Goal: Find contact information: Find contact information

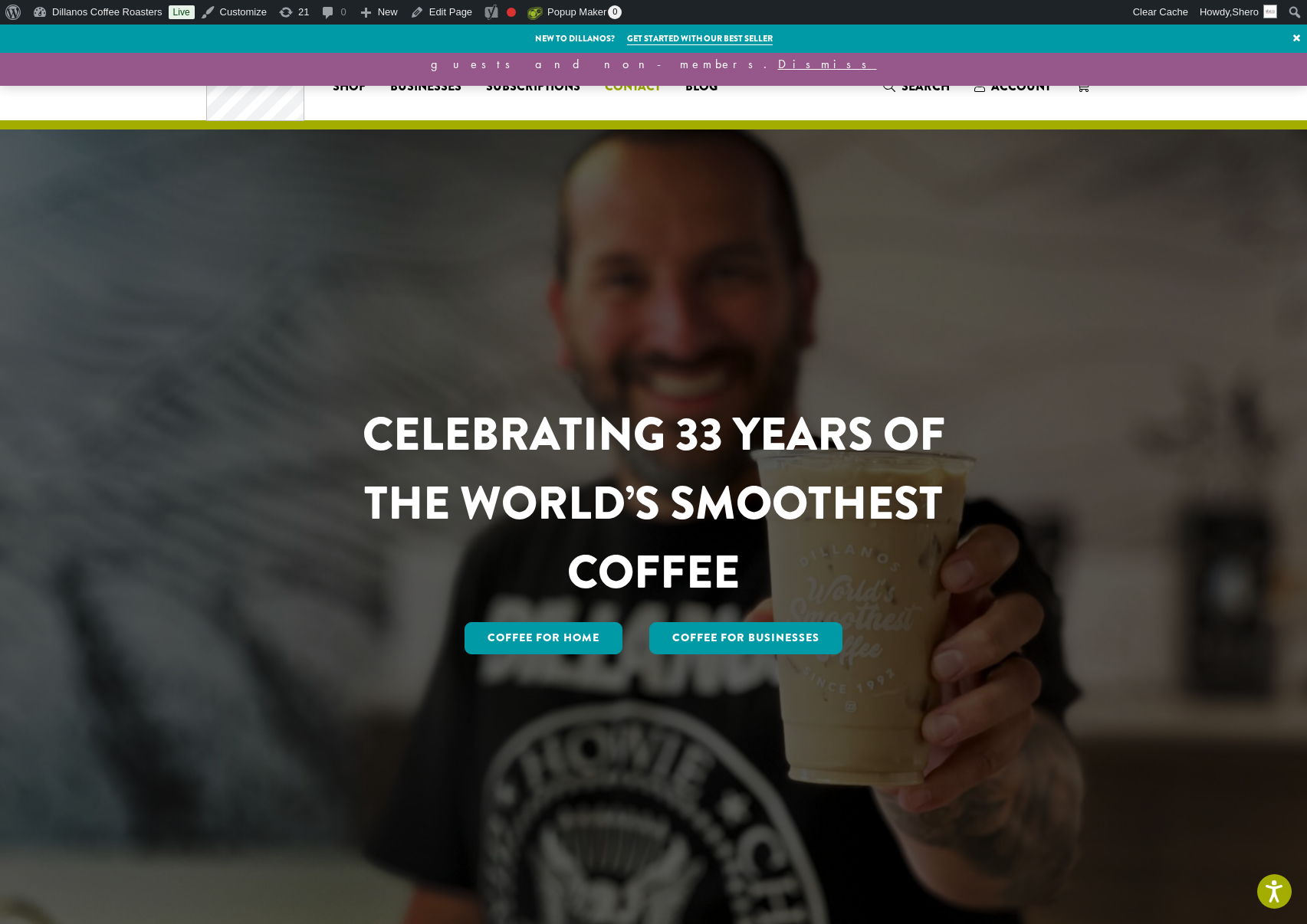
click at [638, 93] on span "Contact" at bounding box center [632, 87] width 55 height 19
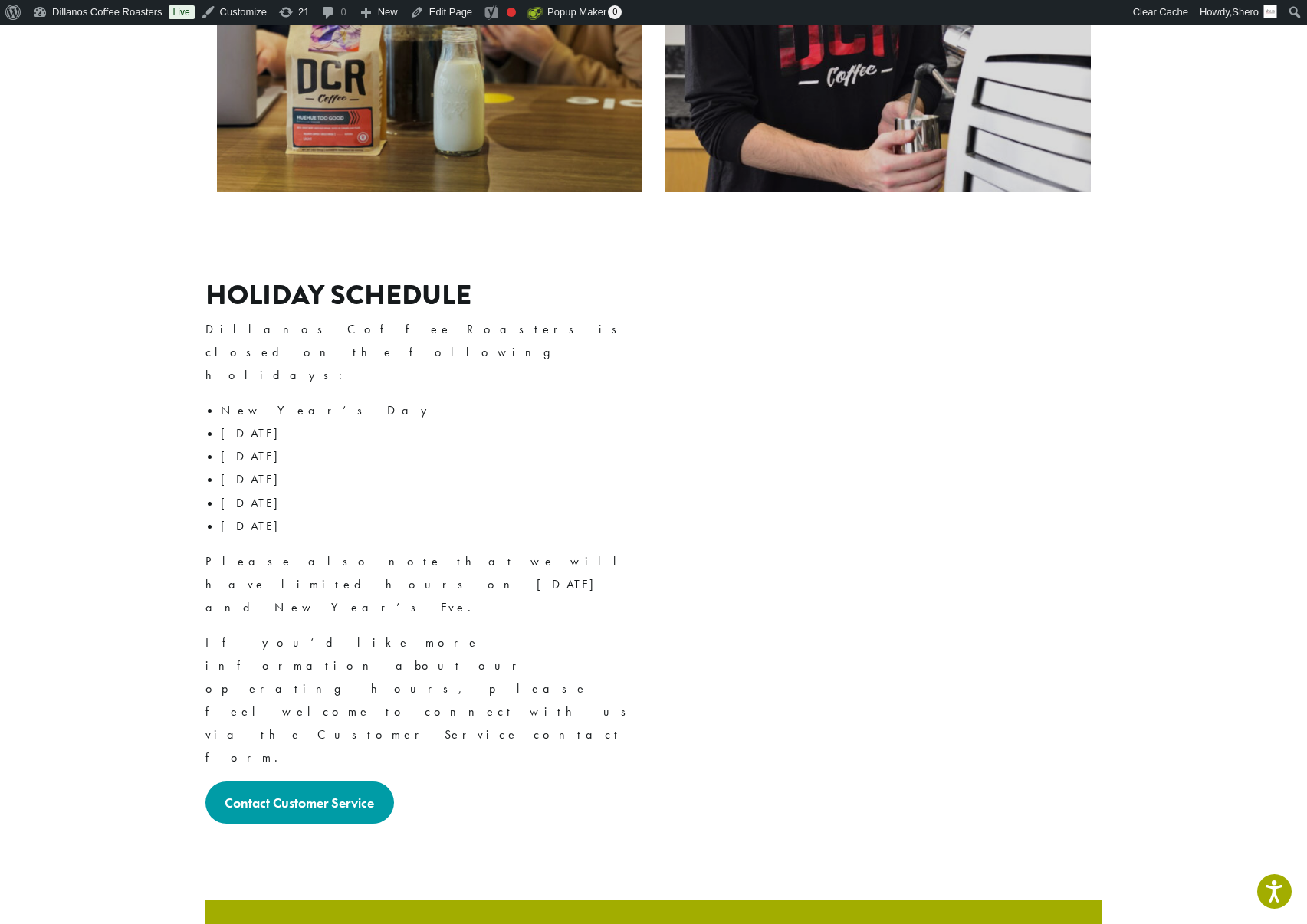
scroll to position [1858, 0]
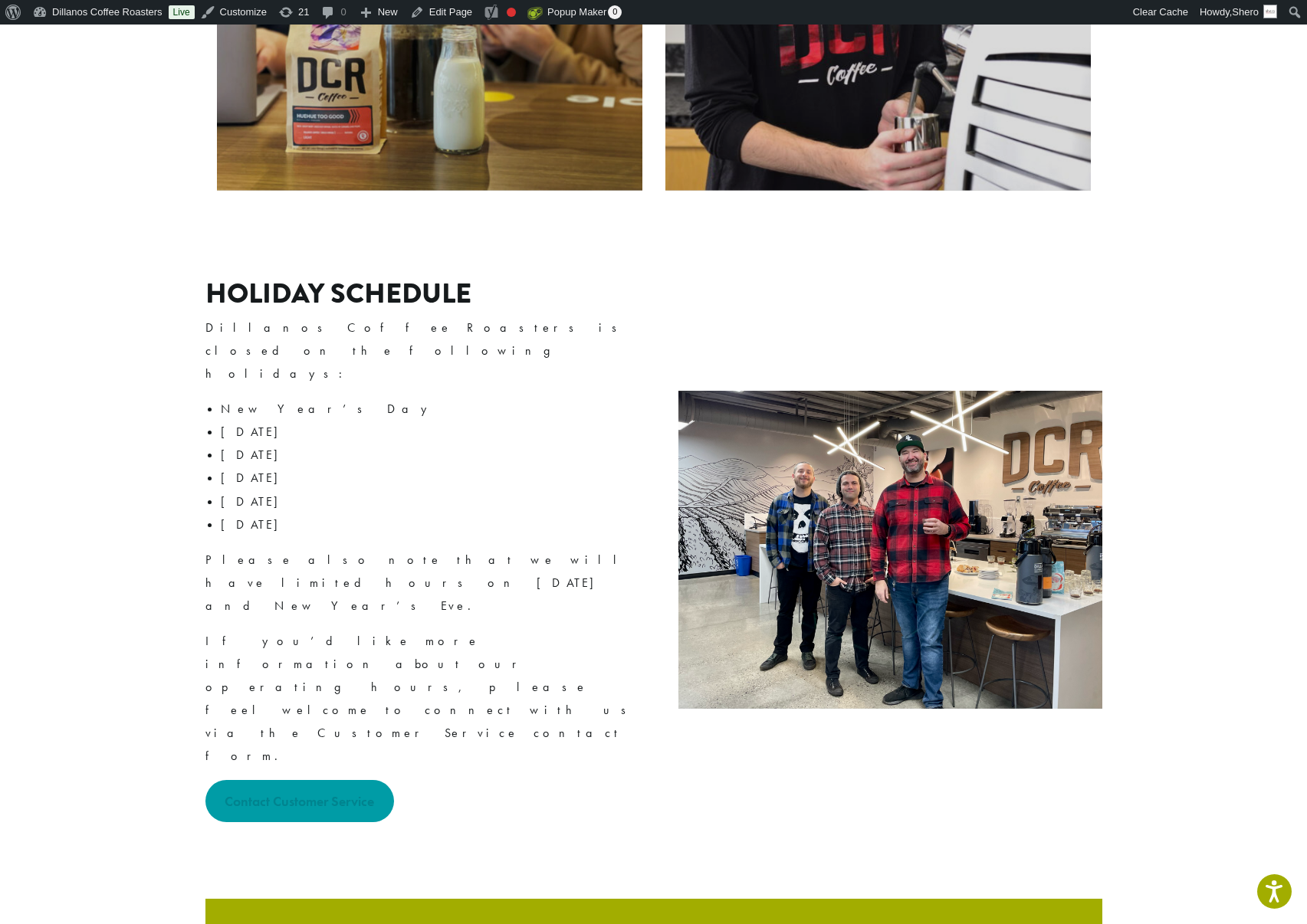
click at [337, 792] on strong "Contact Customer Service" at bounding box center [299, 801] width 149 height 17
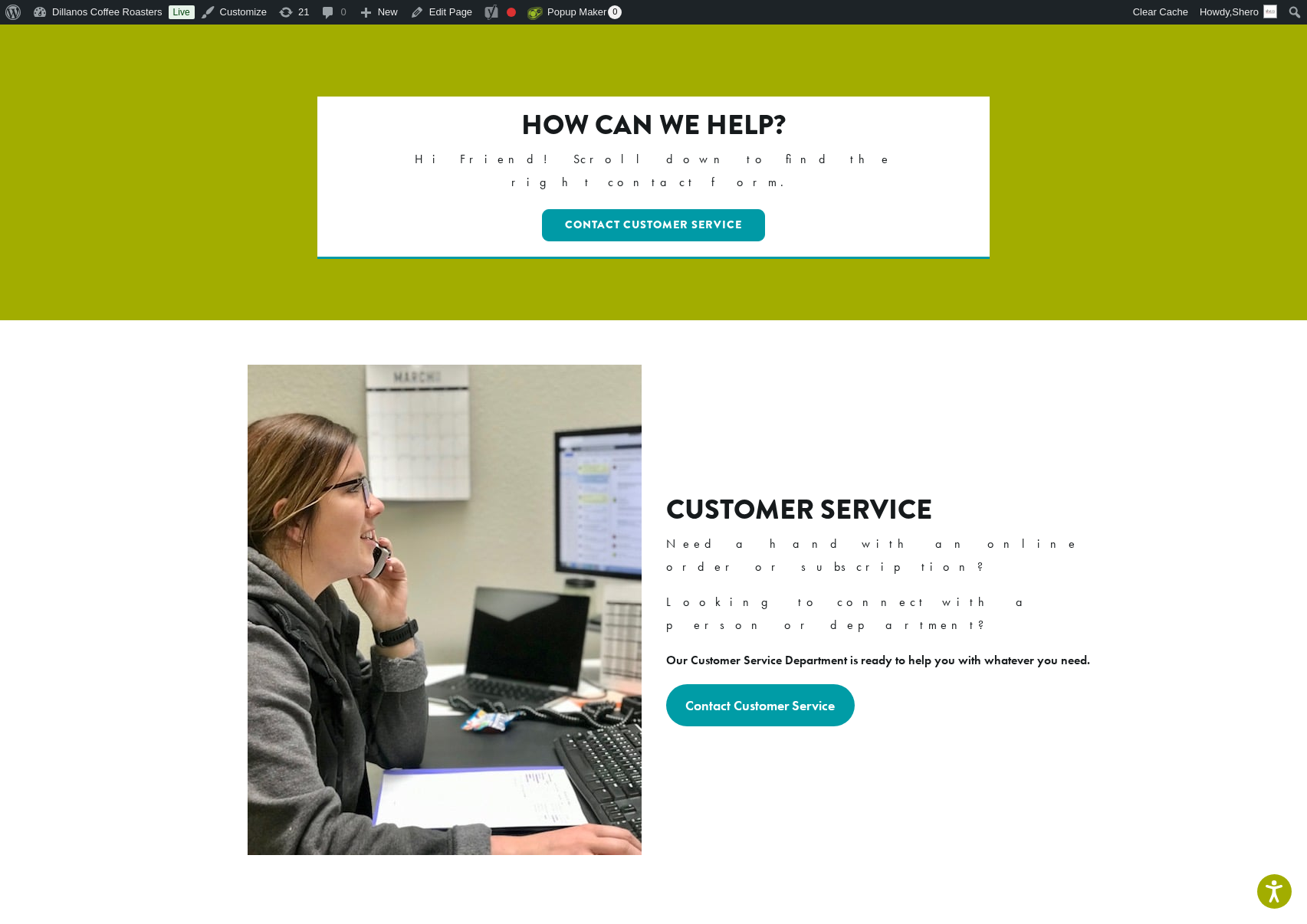
scroll to position [0, 0]
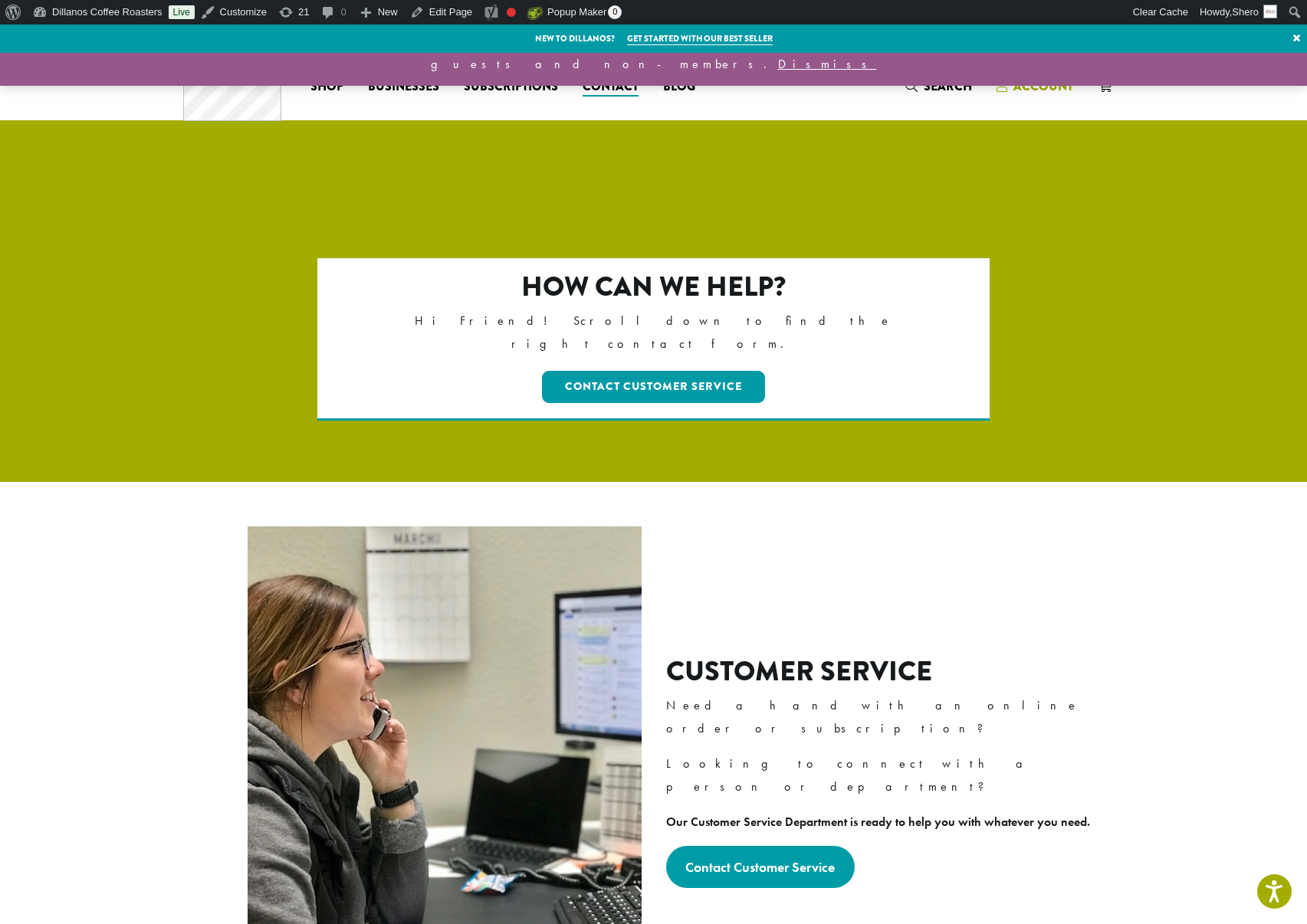
click at [1040, 90] on span "Account" at bounding box center [1043, 86] width 59 height 17
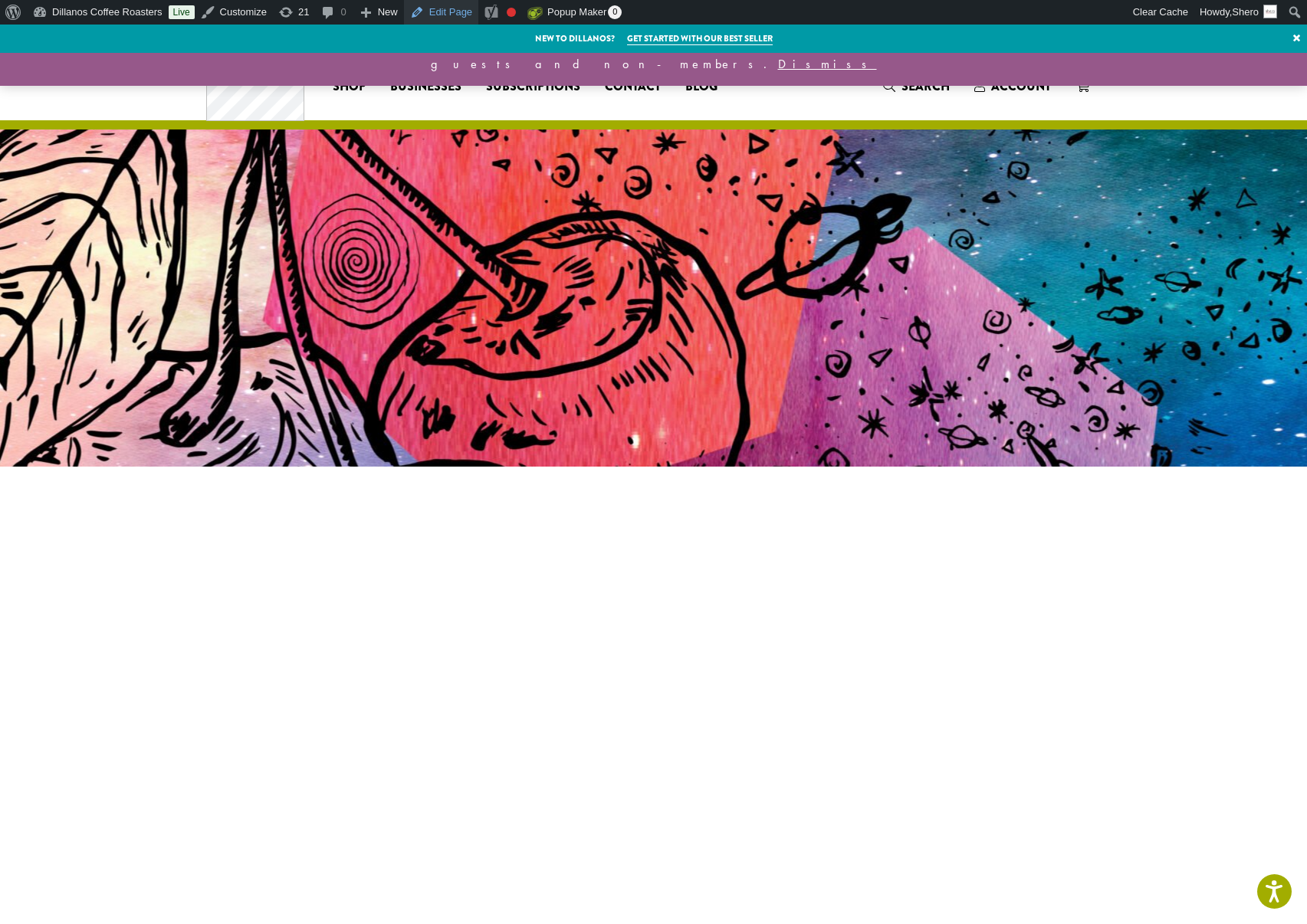
click at [460, 14] on link "Edit Page" at bounding box center [441, 12] width 75 height 25
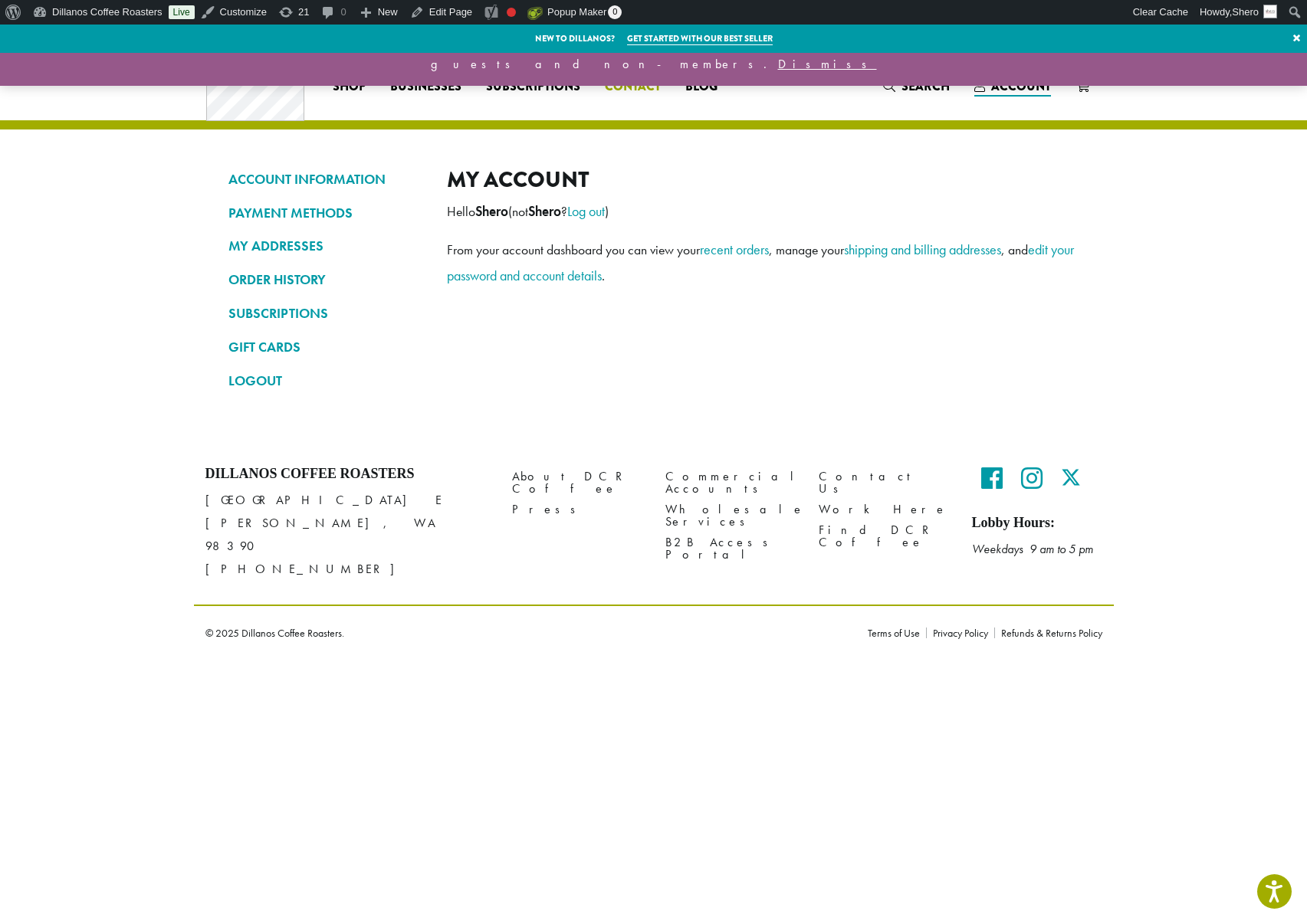
click at [645, 87] on span "Contact" at bounding box center [632, 87] width 55 height 19
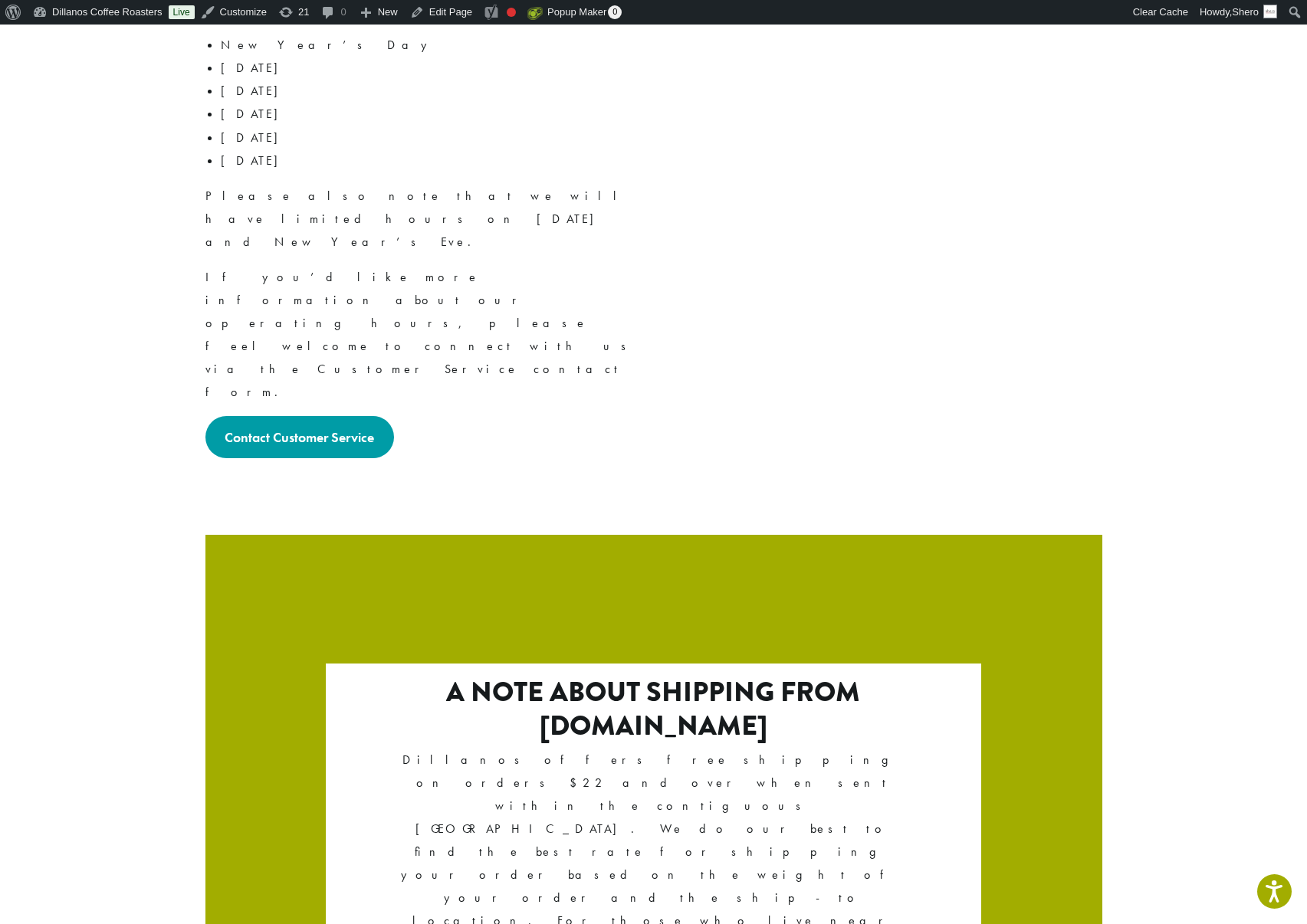
scroll to position [2340, 0]
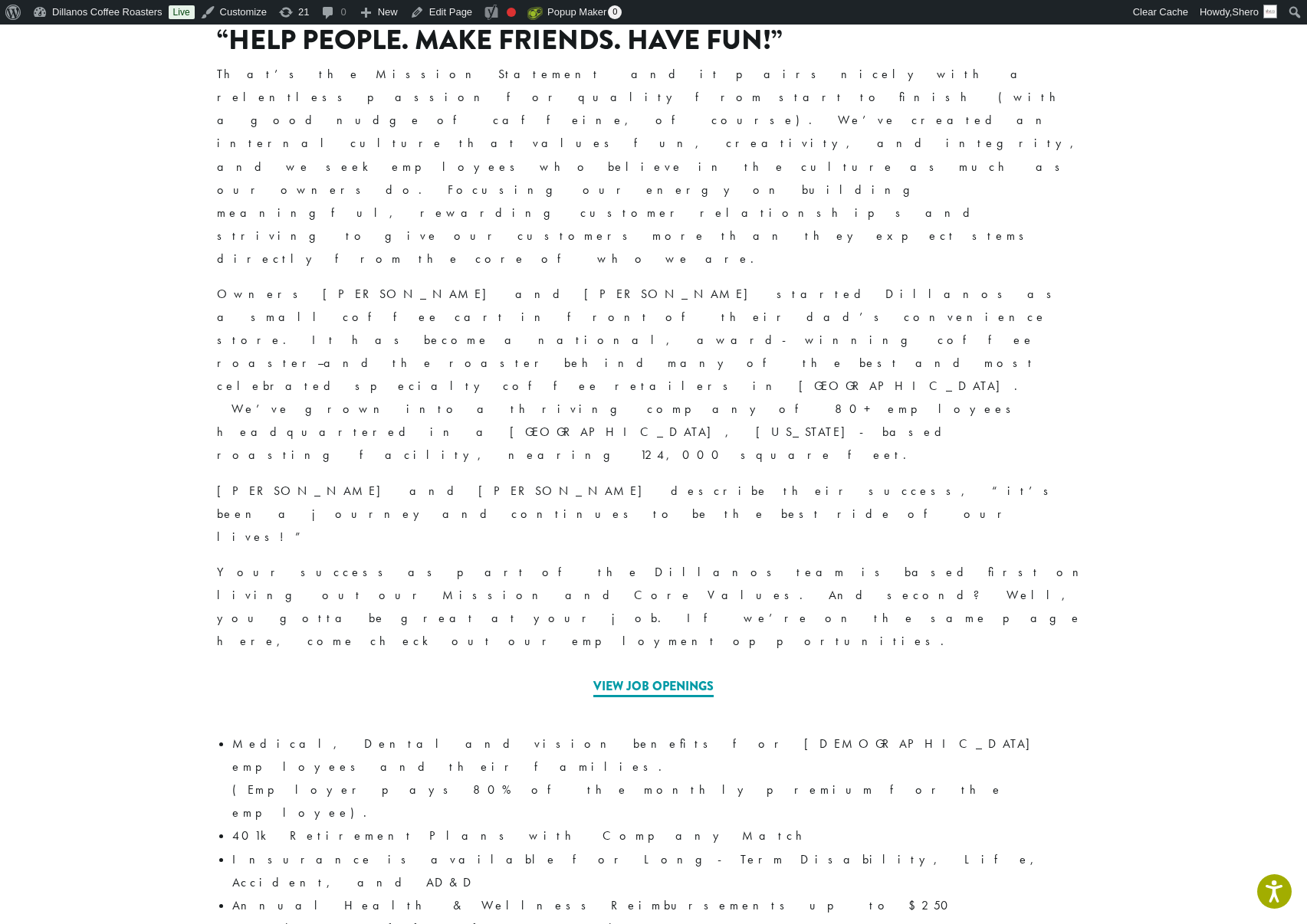
scroll to position [388, 0]
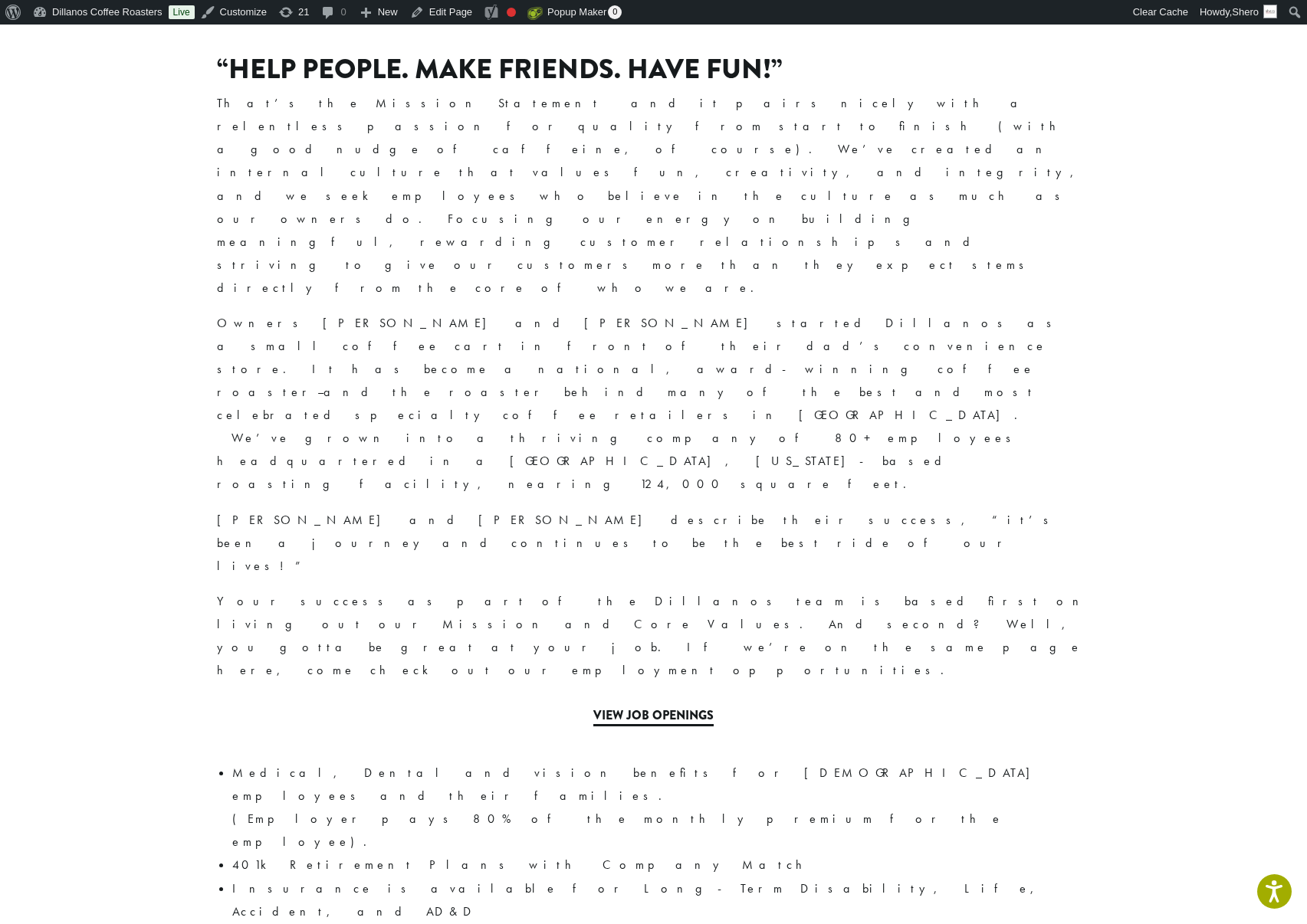
click at [651, 707] on link "View Job Openings" at bounding box center [654, 716] width 121 height 20
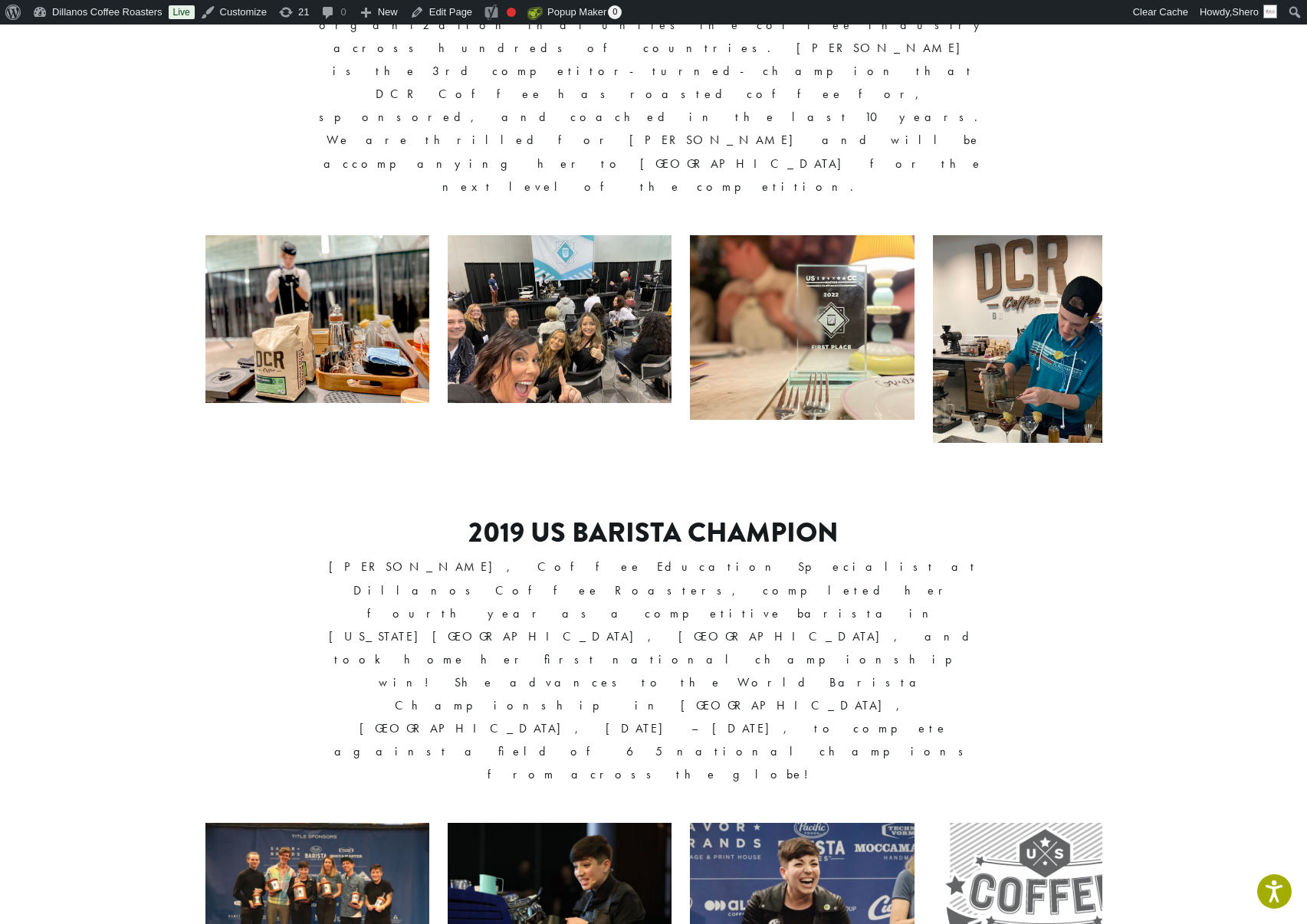
scroll to position [672, 0]
